Goal: Information Seeking & Learning: Learn about a topic

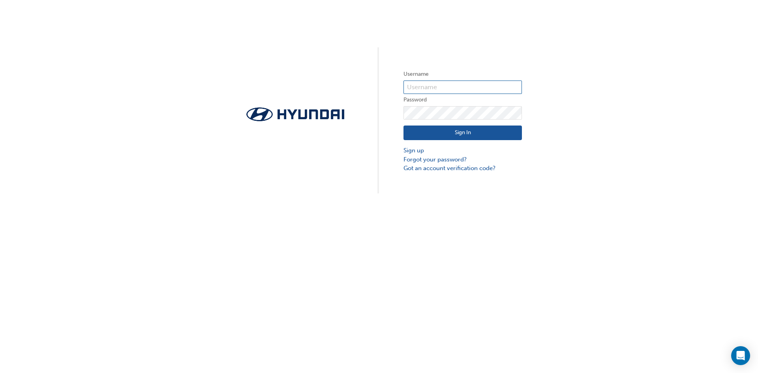
type input "34771"
click at [506, 131] on button "Sign In" at bounding box center [463, 133] width 119 height 15
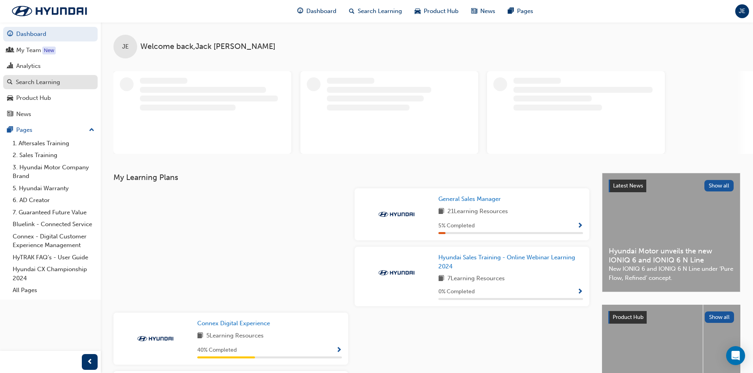
click at [64, 83] on div "Search Learning" at bounding box center [50, 82] width 87 height 10
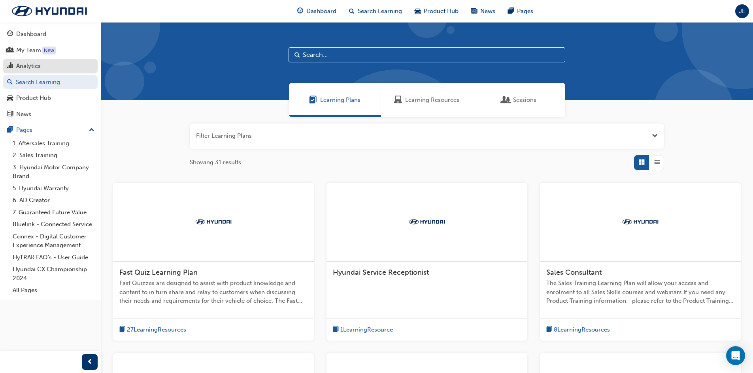
click at [67, 64] on div "Analytics" at bounding box center [50, 66] width 87 height 10
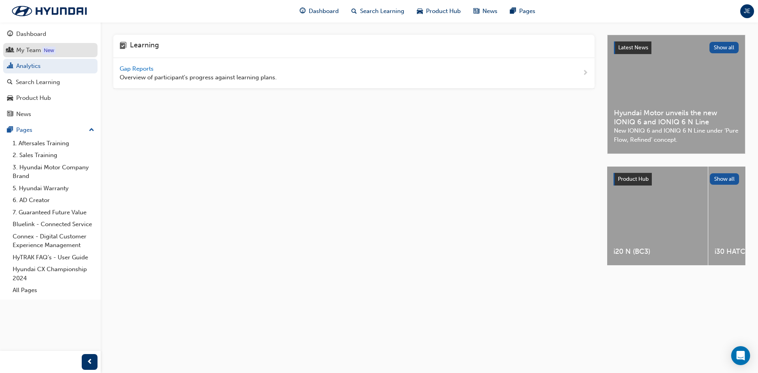
click at [73, 51] on div "My Team" at bounding box center [50, 50] width 87 height 10
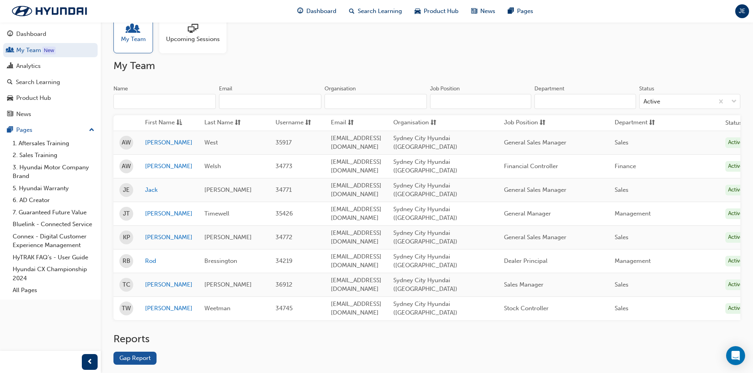
scroll to position [32, 0]
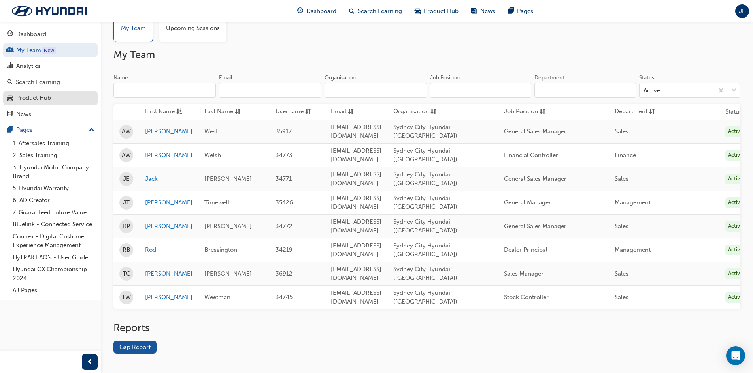
click at [51, 94] on div "Product Hub" at bounding box center [33, 98] width 35 height 9
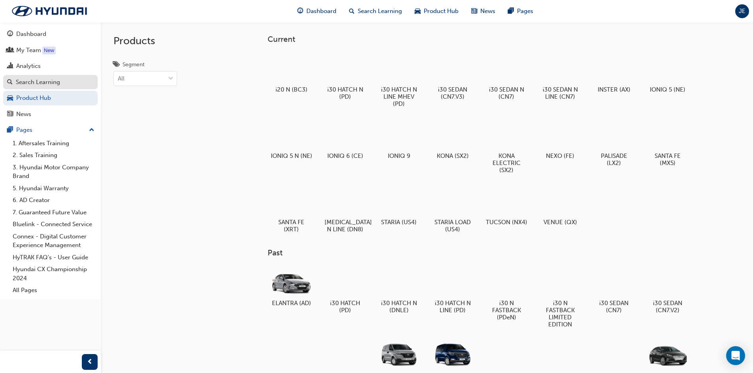
click at [56, 86] on div "Search Learning" at bounding box center [38, 82] width 44 height 9
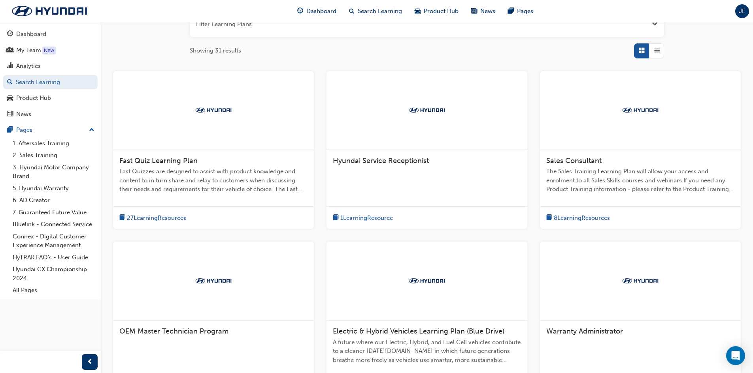
scroll to position [119, 0]
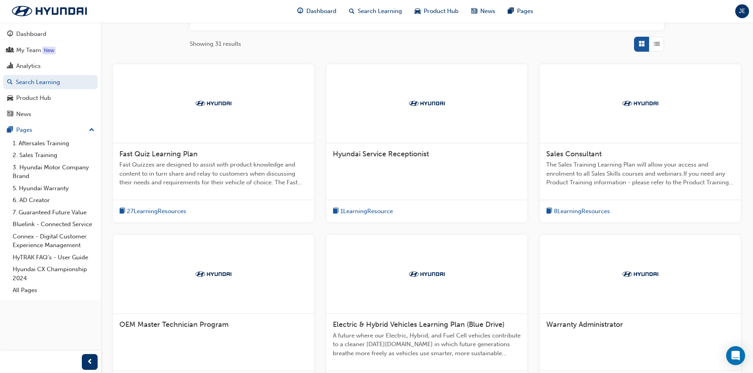
click at [162, 211] on span "27 Learning Resources" at bounding box center [156, 211] width 59 height 9
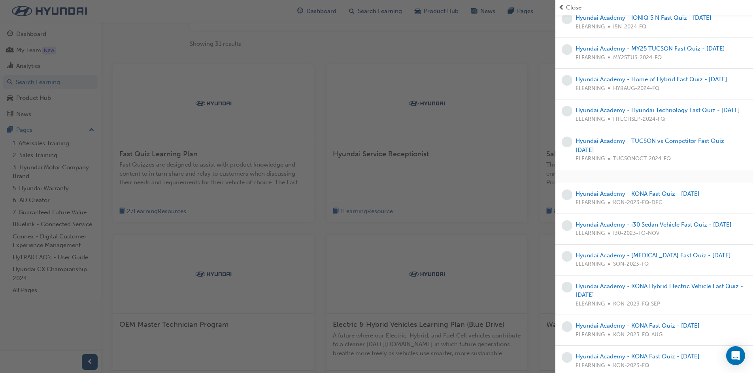
scroll to position [0, 0]
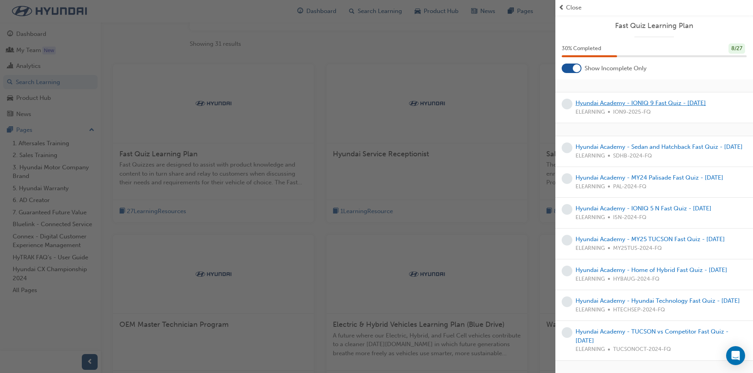
click at [642, 102] on link "Hyundai Academy - IONIQ 9 Fast Quiz - [DATE]" at bounding box center [640, 103] width 130 height 7
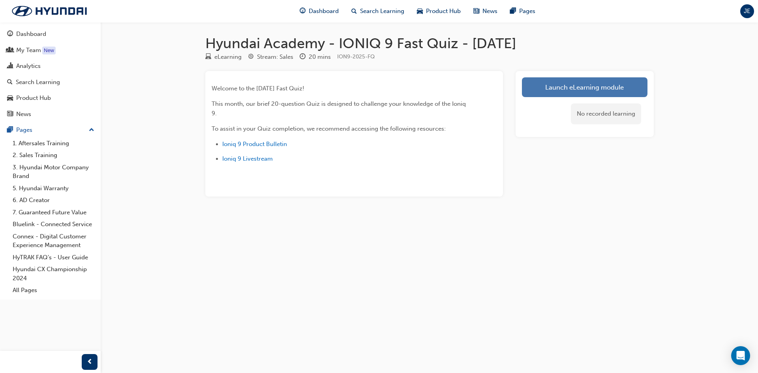
click at [604, 80] on link "Launch eLearning module" at bounding box center [585, 87] width 126 height 20
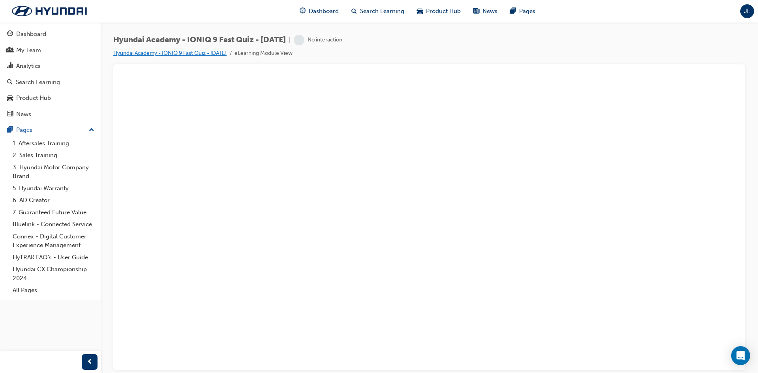
click at [227, 53] on link "Hyundai Academy - IONIQ 9 Fast Quiz - [DATE]" at bounding box center [169, 53] width 113 height 7
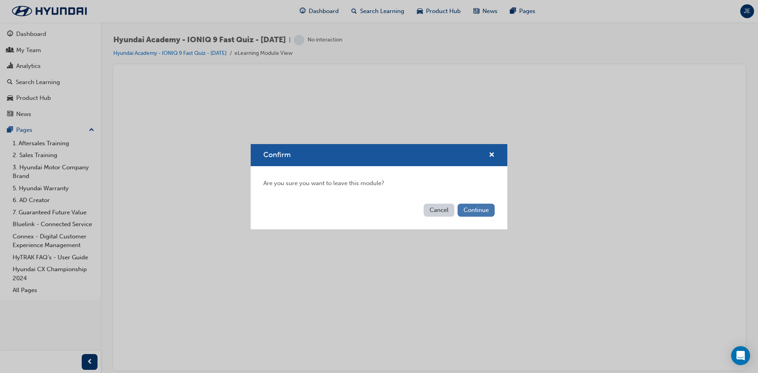
click at [459, 213] on button "Continue" at bounding box center [476, 210] width 37 height 13
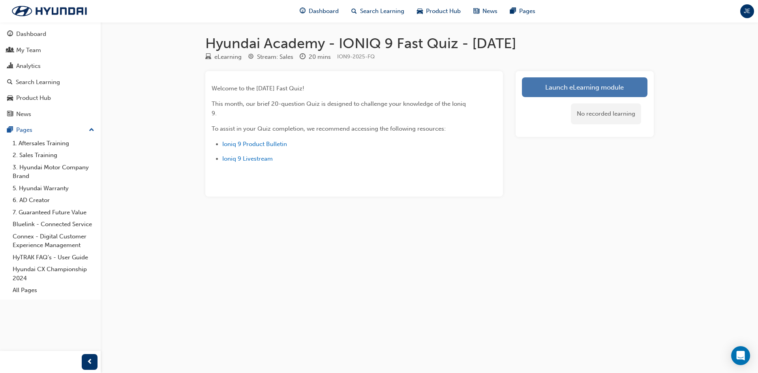
click at [595, 90] on link "Launch eLearning module" at bounding box center [585, 87] width 126 height 20
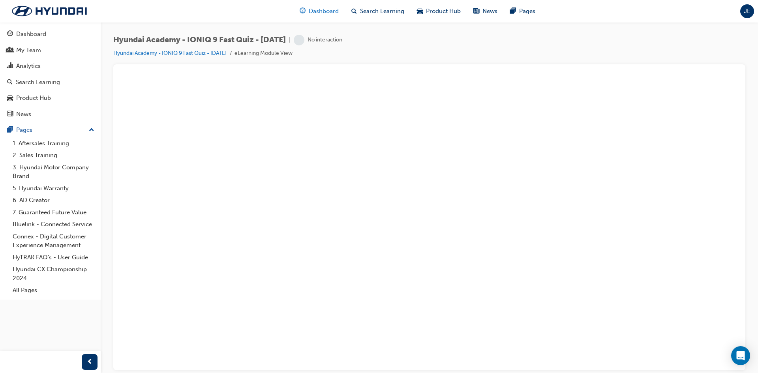
click at [327, 8] on span "Dashboard" at bounding box center [324, 11] width 30 height 9
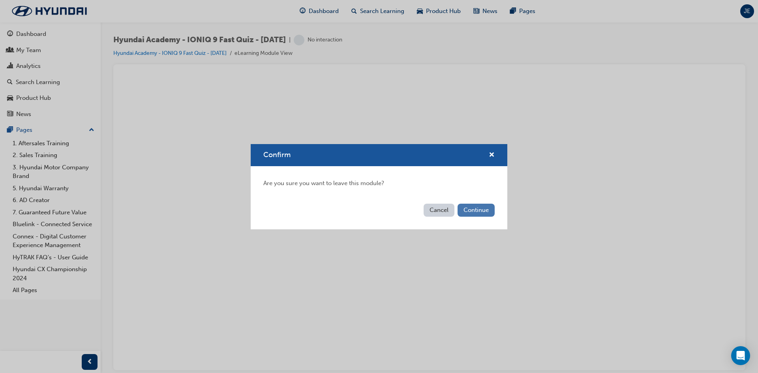
click at [486, 213] on button "Continue" at bounding box center [476, 210] width 37 height 13
